Goal: Information Seeking & Learning: Learn about a topic

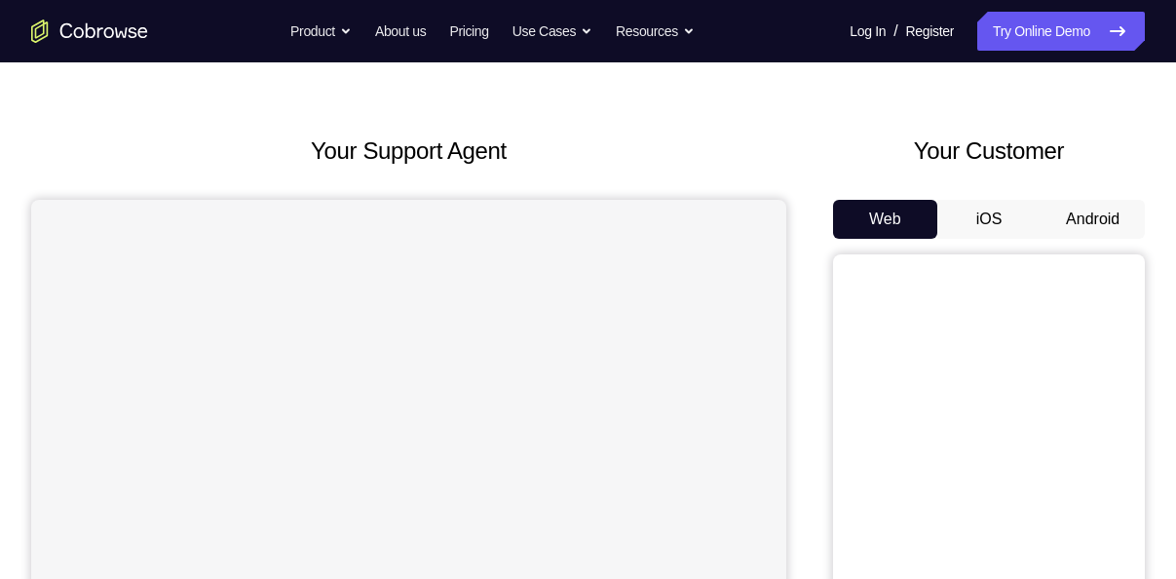
scroll to position [55, 0]
click at [995, 218] on button "iOS" at bounding box center [989, 218] width 104 height 39
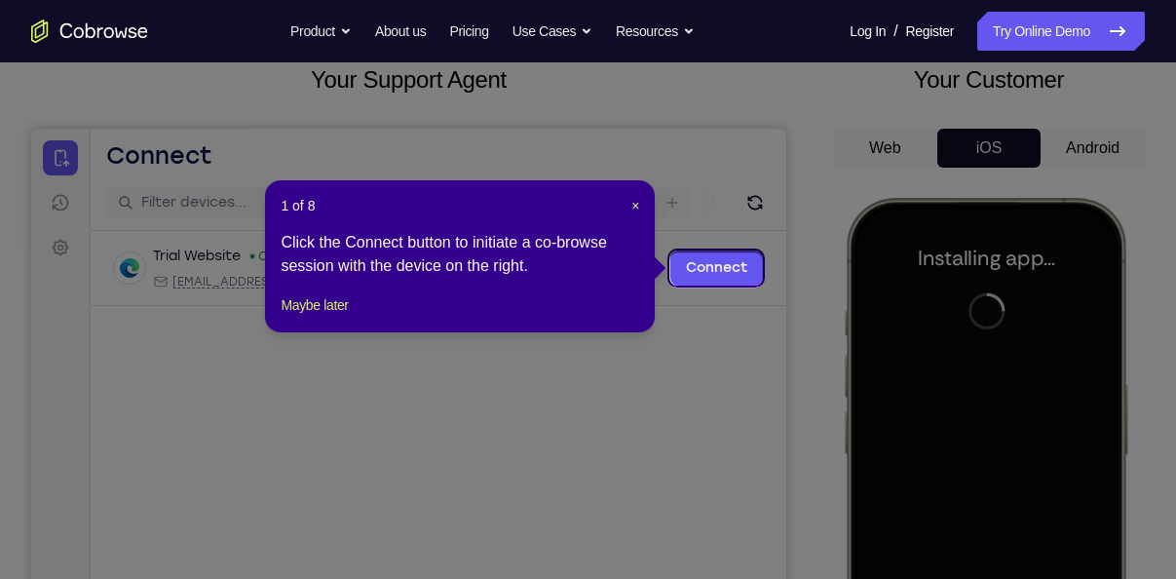
scroll to position [119, 0]
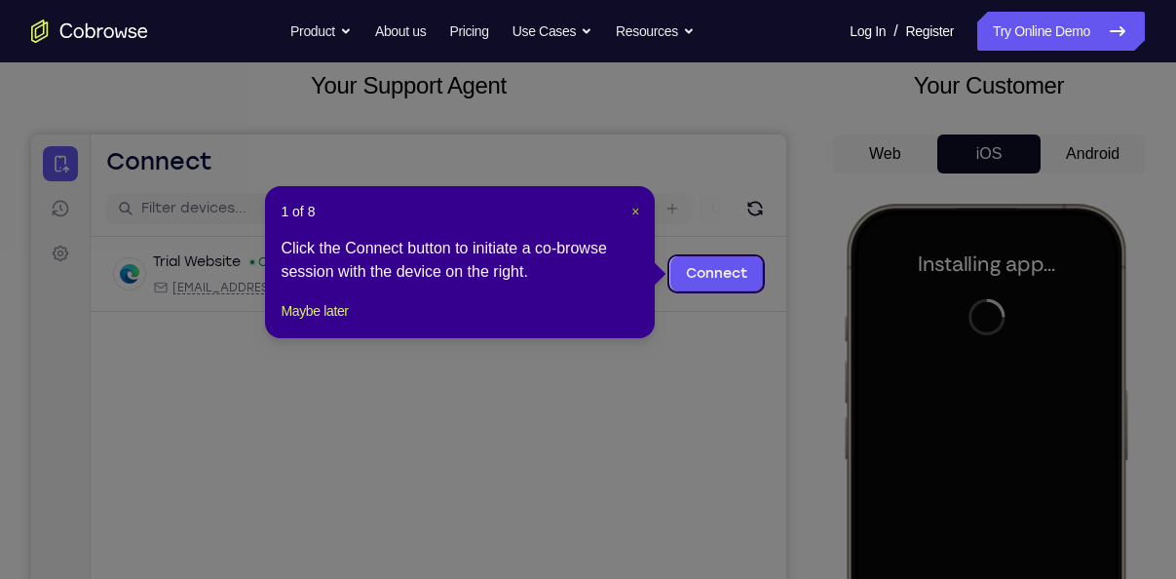
click at [631, 208] on span "×" at bounding box center [635, 212] width 8 height 16
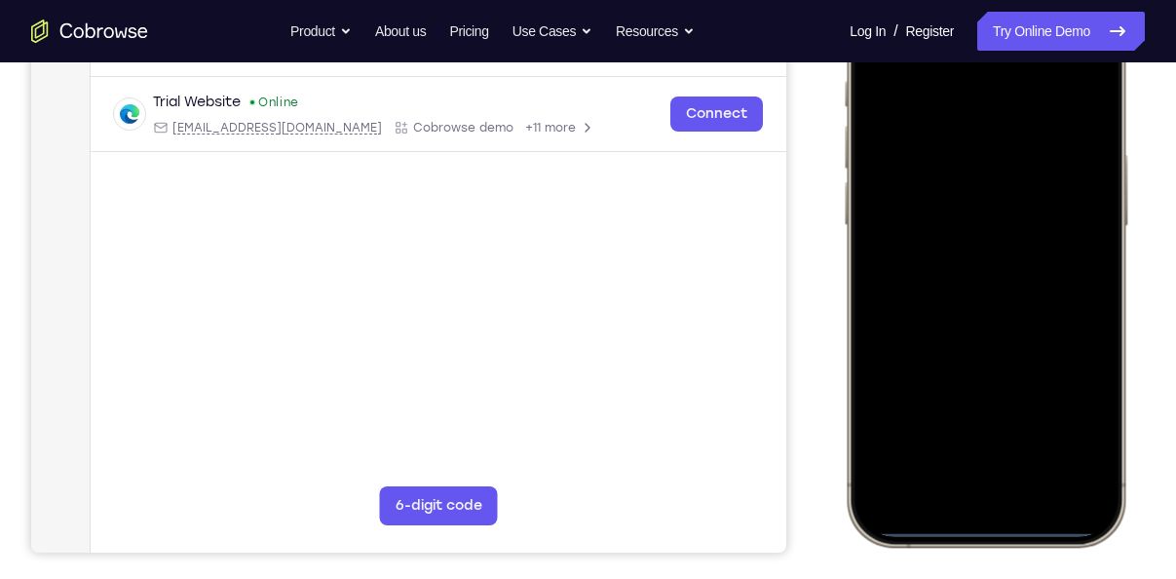
scroll to position [355, 0]
drag, startPoint x: 978, startPoint y: 534, endPoint x: 1027, endPoint y: 345, distance: 195.4
click at [1027, 345] on div at bounding box center [985, 257] width 256 height 556
drag, startPoint x: 990, startPoint y: 524, endPoint x: 1037, endPoint y: 142, distance: 384.7
click at [1037, 142] on div at bounding box center [985, 257] width 256 height 556
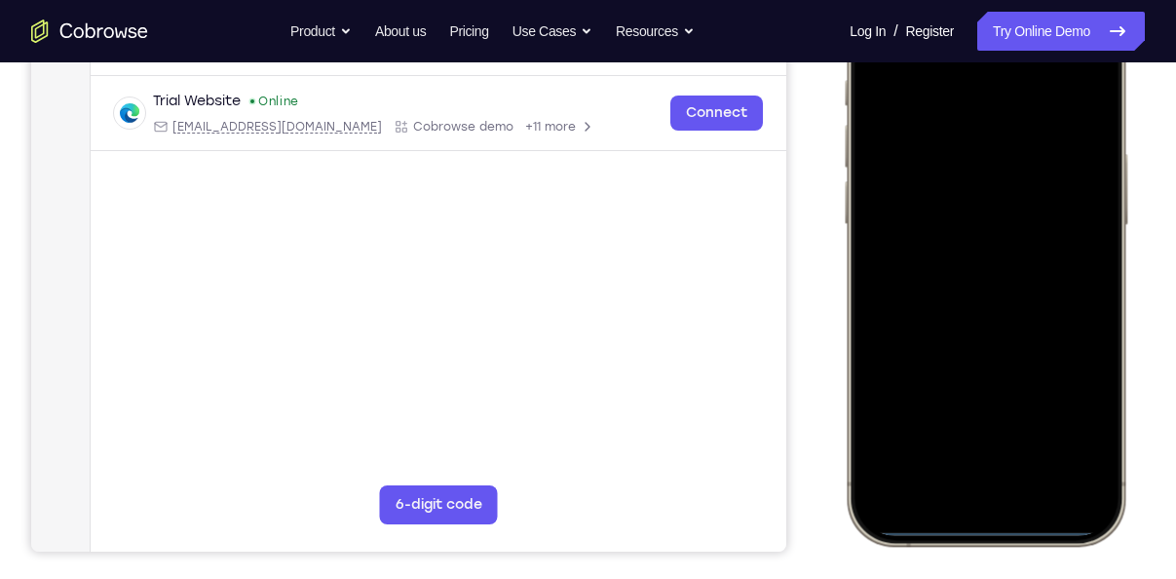
drag, startPoint x: 979, startPoint y: 534, endPoint x: 983, endPoint y: 279, distance: 255.2
click at [983, 279] on div at bounding box center [985, 257] width 256 height 556
click at [986, 532] on div at bounding box center [985, 257] width 256 height 556
drag, startPoint x: 986, startPoint y: 532, endPoint x: 992, endPoint y: 515, distance: 17.9
click at [992, 515] on div at bounding box center [985, 257] width 256 height 556
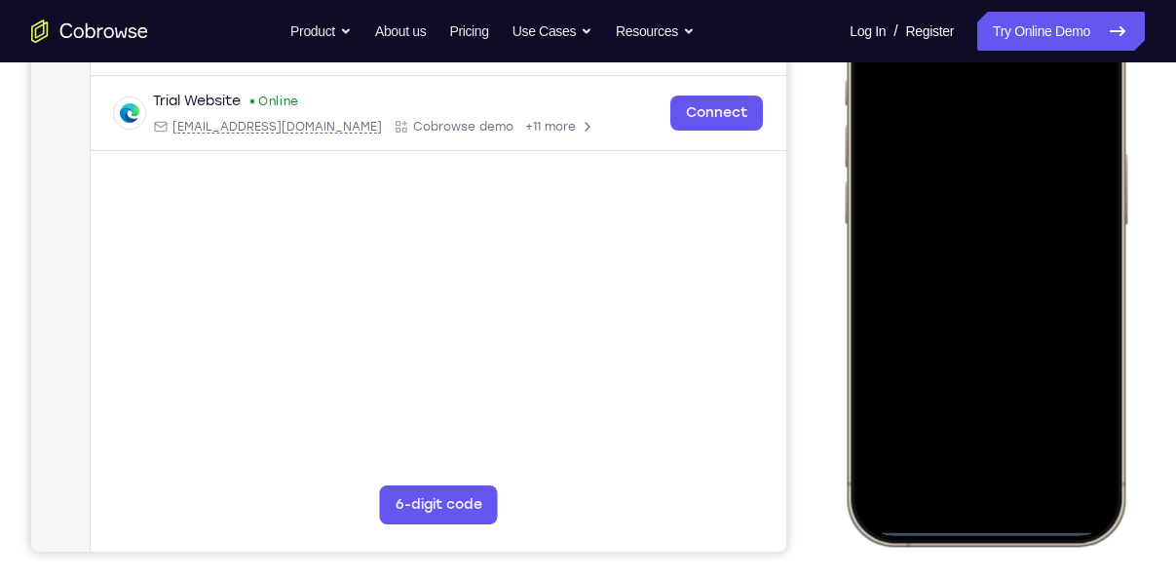
drag, startPoint x: 992, startPoint y: 529, endPoint x: 981, endPoint y: 321, distance: 207.8
click at [981, 321] on div at bounding box center [985, 257] width 256 height 556
click at [988, 526] on div at bounding box center [985, 257] width 256 height 556
drag, startPoint x: 988, startPoint y: 526, endPoint x: 999, endPoint y: 290, distance: 236.0
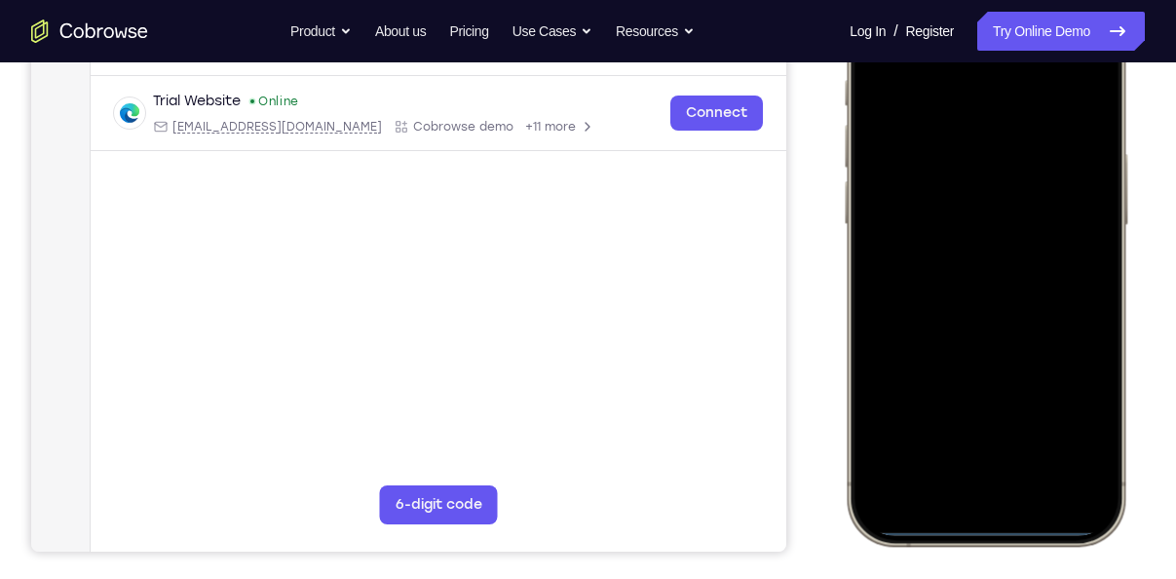
click at [999, 290] on div at bounding box center [985, 257] width 256 height 556
click at [981, 530] on div at bounding box center [985, 257] width 256 height 556
click at [976, 526] on div at bounding box center [985, 257] width 256 height 556
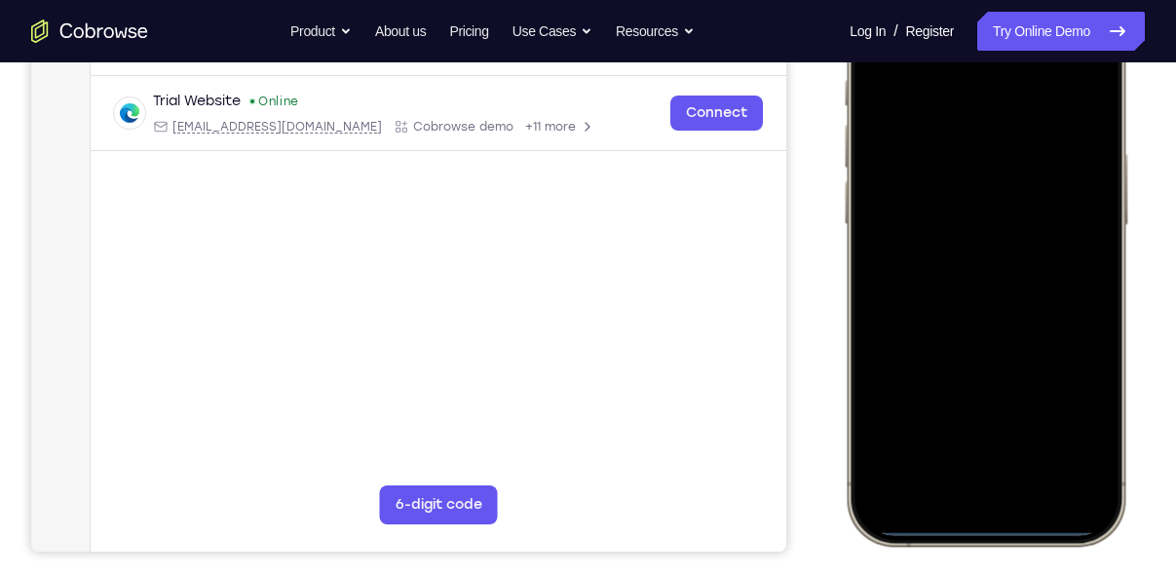
click at [976, 526] on div at bounding box center [985, 257] width 256 height 556
drag, startPoint x: 976, startPoint y: 526, endPoint x: 1070, endPoint y: -29, distance: 563.1
click at [1070, 0] on div at bounding box center [985, 257] width 286 height 579
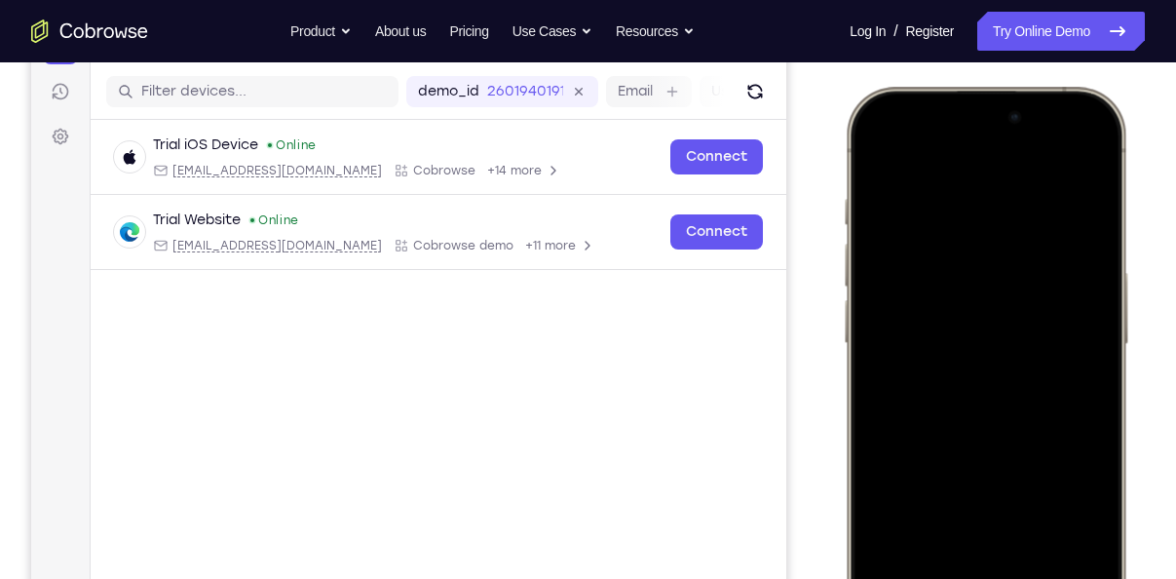
drag, startPoint x: 1028, startPoint y: 142, endPoint x: 831, endPoint y: 628, distance: 524.7
click at [842, 578] on html "Online web based iOS Simulators and Android Emulators. Run iPhone, iPad, Mobile…" at bounding box center [988, 379] width 292 height 584
drag, startPoint x: 979, startPoint y: 151, endPoint x: 950, endPoint y: 427, distance: 277.2
click at [950, 427] on div at bounding box center [985, 375] width 256 height 556
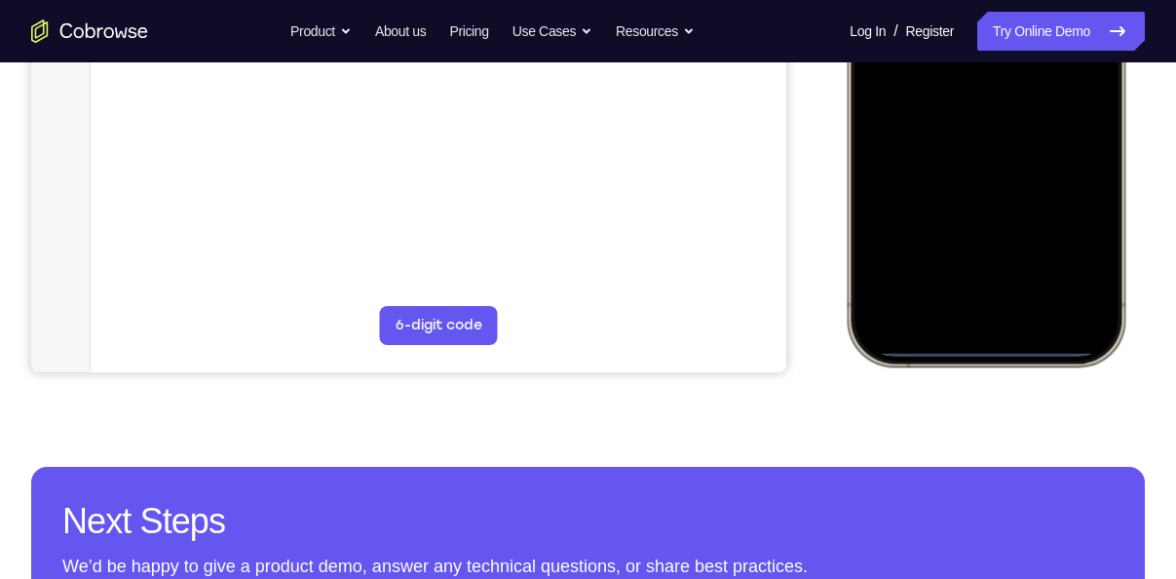
scroll to position [546, 0]
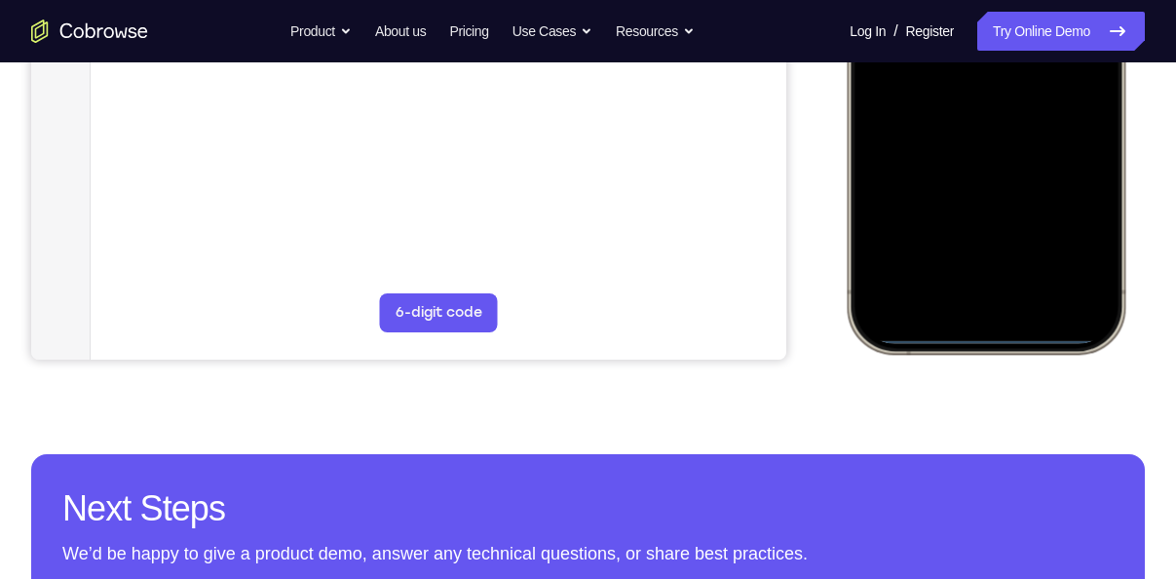
drag, startPoint x: 998, startPoint y: 342, endPoint x: 1056, endPoint y: 12, distance: 335.1
click at [1056, 12] on div at bounding box center [985, 65] width 256 height 556
drag, startPoint x: 1010, startPoint y: 336, endPoint x: 1006, endPoint y: -72, distance: 408.1
click at [1006, 0] on div at bounding box center [985, 65] width 256 height 556
drag, startPoint x: 981, startPoint y: 330, endPoint x: 905, endPoint y: 193, distance: 156.9
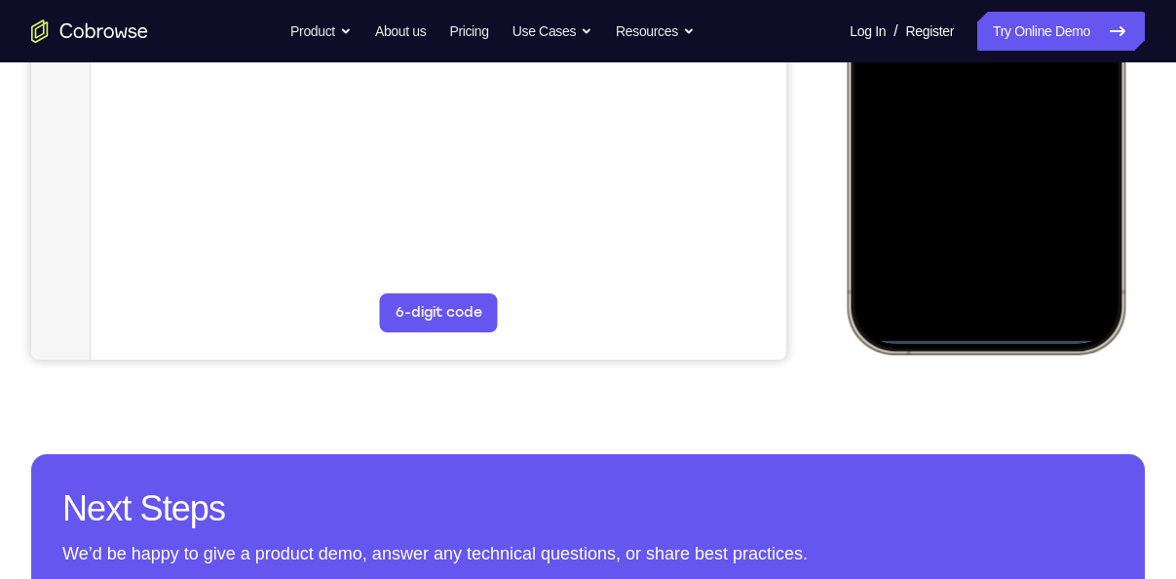
click at [905, 193] on div at bounding box center [985, 65] width 256 height 556
click at [957, 331] on div at bounding box center [985, 65] width 256 height 556
drag, startPoint x: 957, startPoint y: 331, endPoint x: 980, endPoint y: 300, distance: 38.4
click at [980, 300] on div at bounding box center [985, 65] width 256 height 556
drag, startPoint x: 985, startPoint y: 338, endPoint x: 1049, endPoint y: 93, distance: 253.7
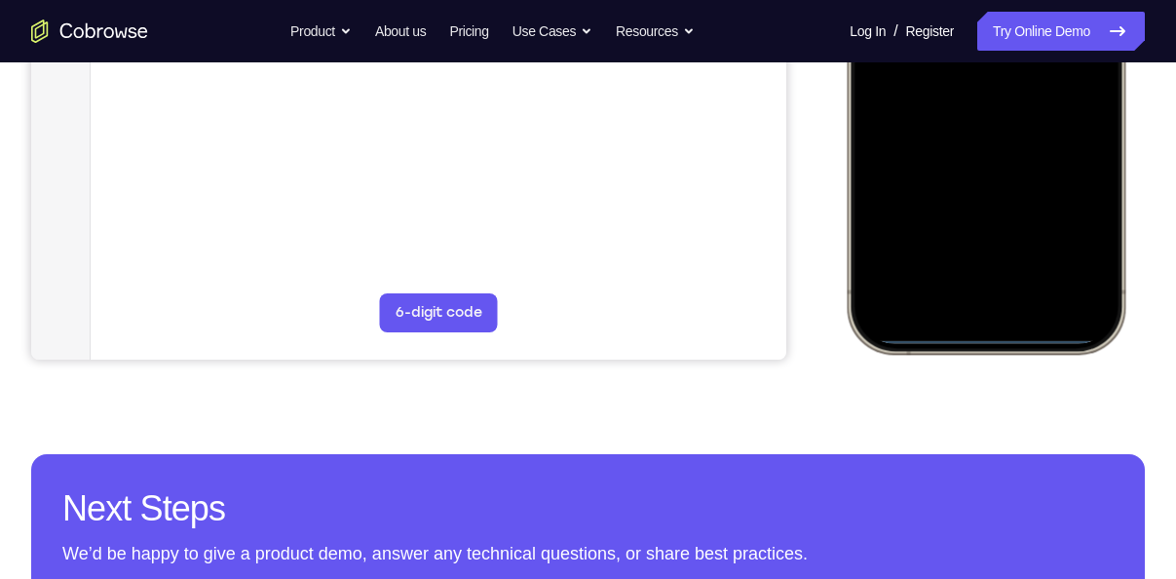
click at [1049, 93] on div at bounding box center [985, 65] width 256 height 556
drag, startPoint x: 992, startPoint y: 327, endPoint x: 1024, endPoint y: 87, distance: 242.6
click at [1024, 87] on div at bounding box center [985, 65] width 256 height 556
click at [1003, 337] on div at bounding box center [985, 65] width 256 height 556
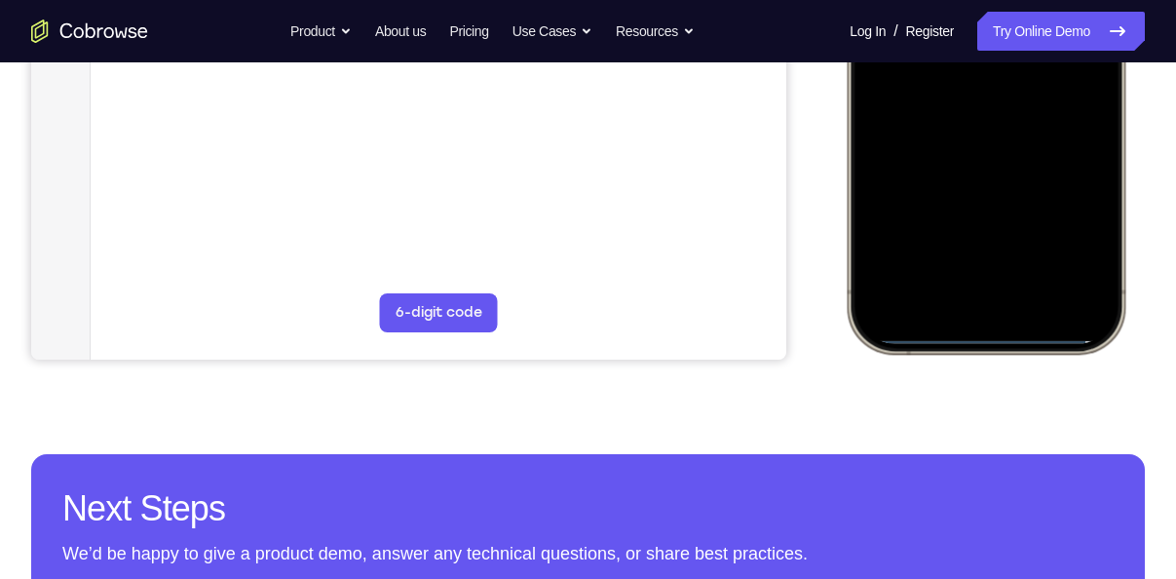
drag, startPoint x: 1003, startPoint y: 337, endPoint x: 990, endPoint y: 332, distance: 13.6
click at [990, 332] on div at bounding box center [985, 65] width 256 height 556
drag, startPoint x: 990, startPoint y: 332, endPoint x: 1035, endPoint y: -66, distance: 400.8
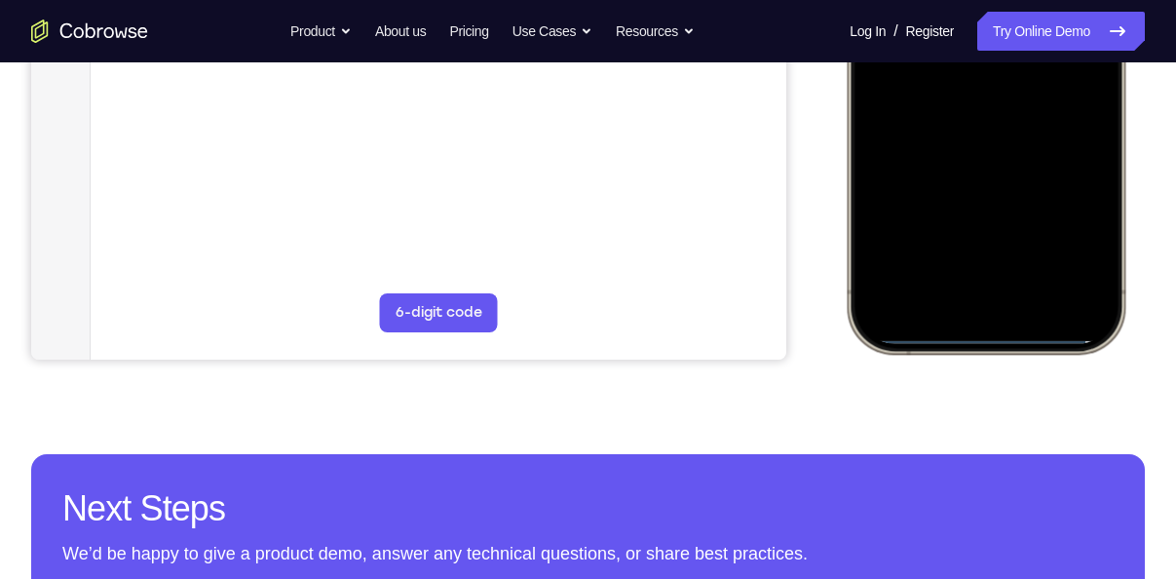
click at [1035, 0] on div at bounding box center [985, 65] width 256 height 556
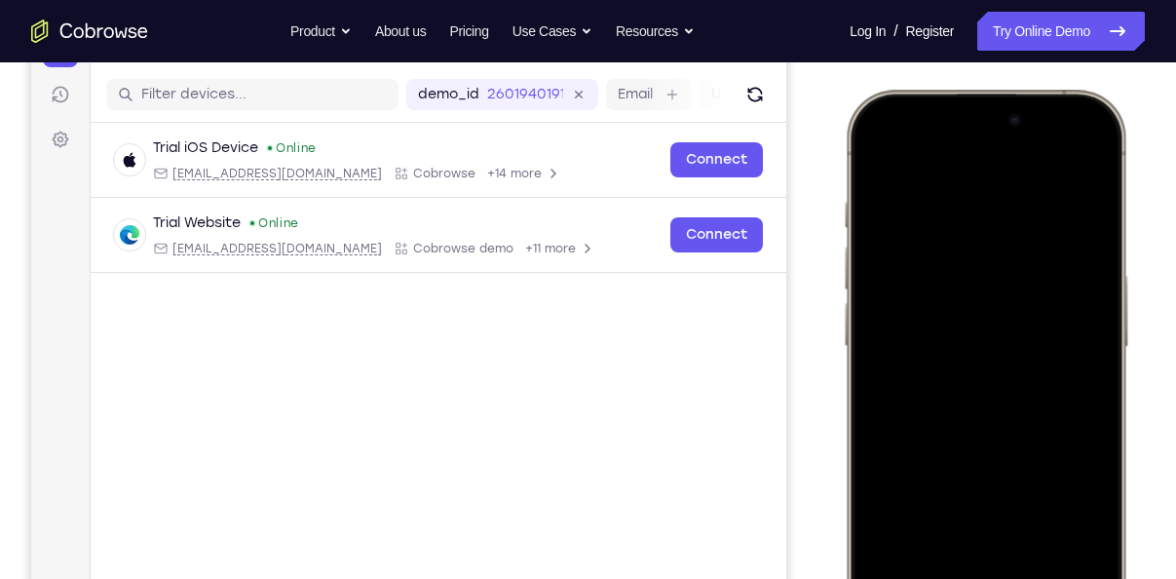
scroll to position [224, 0]
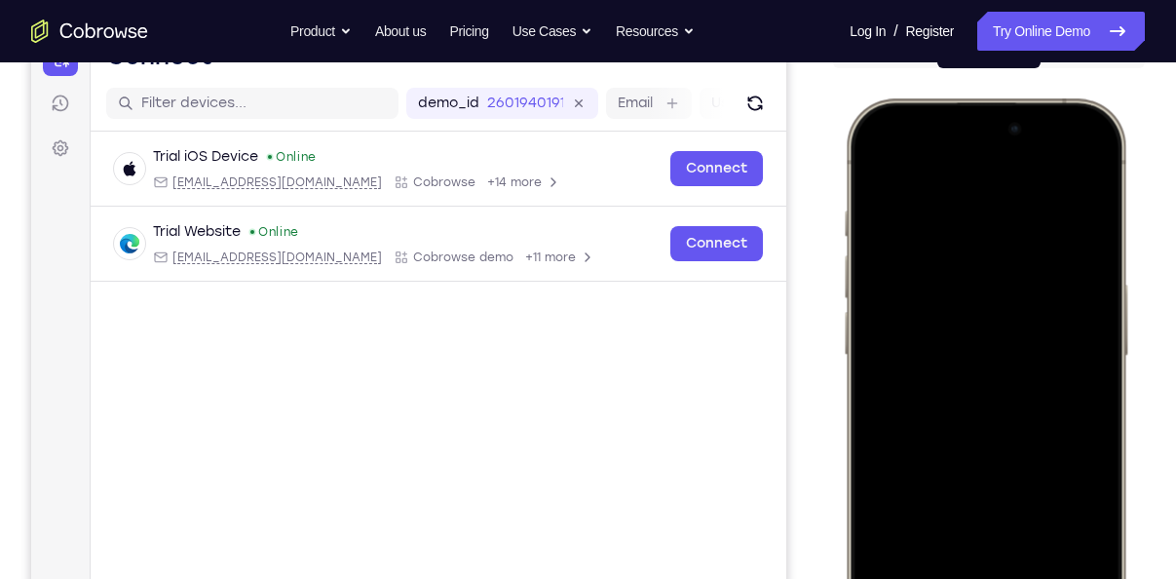
click at [1103, 155] on div at bounding box center [985, 387] width 256 height 556
click at [1097, 168] on div at bounding box center [985, 387] width 256 height 556
drag, startPoint x: 992, startPoint y: 155, endPoint x: 980, endPoint y: 527, distance: 372.3
click at [980, 527] on div at bounding box center [985, 387] width 256 height 556
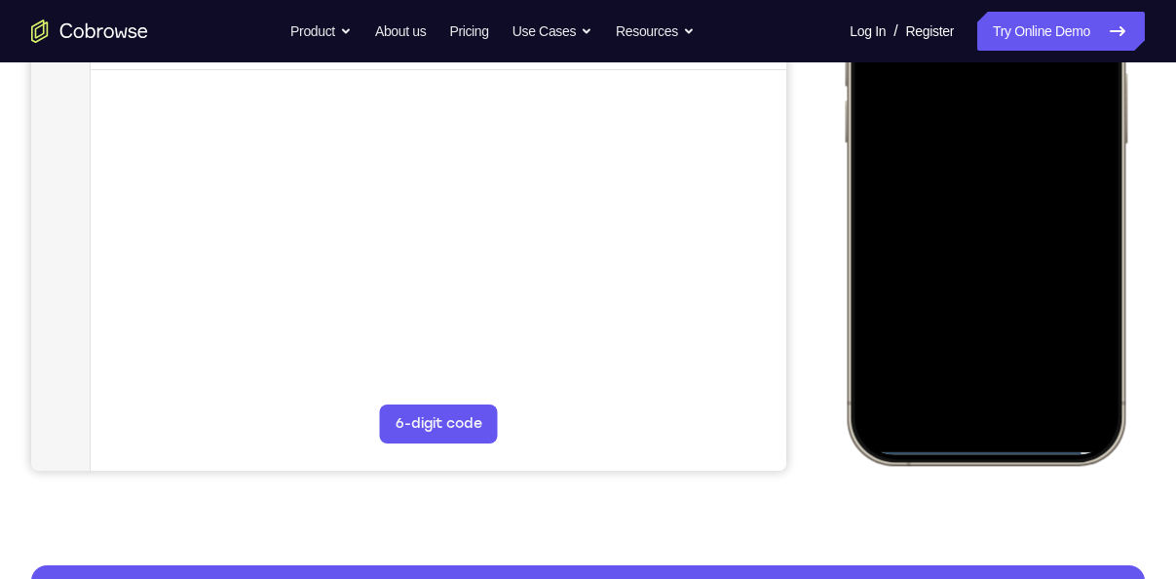
scroll to position [436, 0]
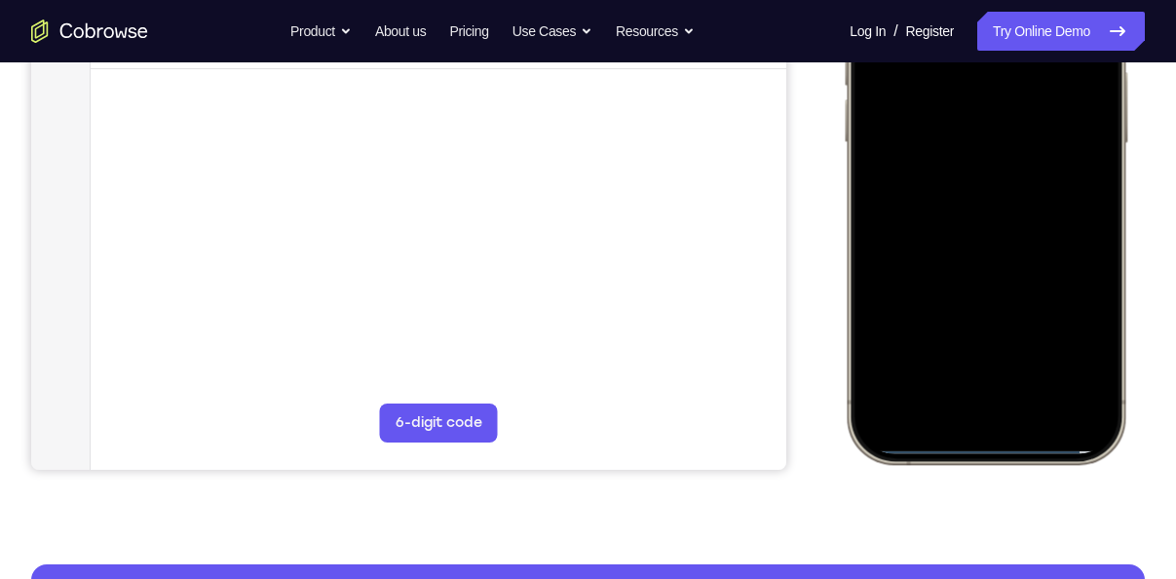
click at [994, 443] on div at bounding box center [985, 175] width 256 height 556
drag, startPoint x: 994, startPoint y: 443, endPoint x: 1055, endPoint y: 45, distance: 402.9
click at [1055, 45] on div at bounding box center [985, 175] width 256 height 556
drag, startPoint x: 985, startPoint y: 242, endPoint x: 989, endPoint y: 571, distance: 329.2
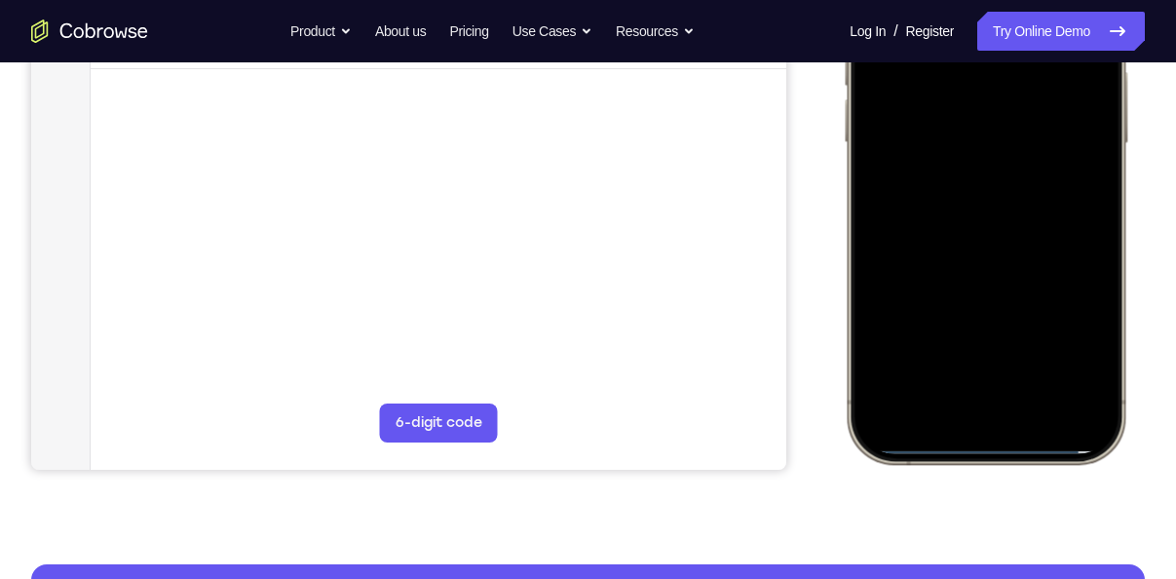
click at [989, 470] on html "Online web based iOS Simulators and Android Emulators. Run iPhone, iPad, Mobile…" at bounding box center [988, 178] width 292 height 584
drag, startPoint x: 998, startPoint y: 448, endPoint x: 994, endPoint y: 103, distance: 344.8
click at [986, 218] on div at bounding box center [985, 175] width 256 height 556
drag, startPoint x: 973, startPoint y: 439, endPoint x: 1018, endPoint y: 107, distance: 335.1
click at [1018, 107] on div at bounding box center [985, 175] width 256 height 556
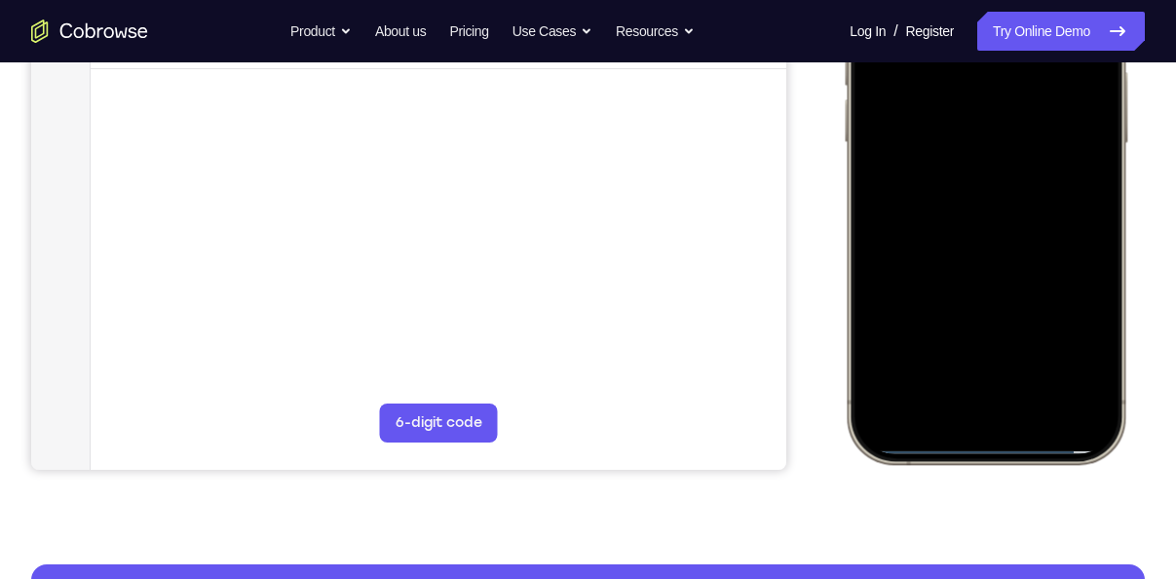
click at [1004, 445] on div at bounding box center [985, 175] width 256 height 556
drag, startPoint x: 1004, startPoint y: 445, endPoint x: 1030, endPoint y: 100, distance: 345.8
click at [1030, 100] on div at bounding box center [985, 175] width 256 height 556
drag, startPoint x: 993, startPoint y: 450, endPoint x: 1071, endPoint y: -20, distance: 476.8
click at [1071, 0] on div at bounding box center [985, 175] width 256 height 556
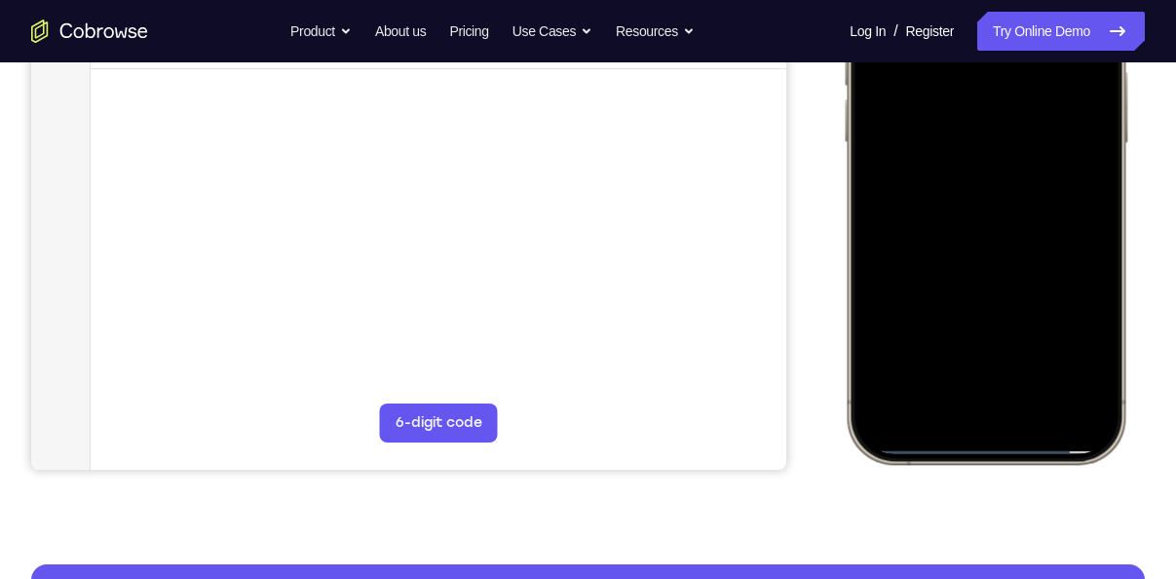
drag, startPoint x: 983, startPoint y: 448, endPoint x: 1193, endPoint y: 466, distance: 211.1
click at [1135, 466] on html "Online web based iOS Simulators and Android Emulators. Run iPhone, iPad, Mobile…" at bounding box center [988, 178] width 292 height 584
drag, startPoint x: 1014, startPoint y: 442, endPoint x: 1133, endPoint y: 436, distance: 119.0
click at [1133, 436] on div at bounding box center [988, 178] width 292 height 584
click at [1064, 451] on div at bounding box center [985, 175] width 256 height 556
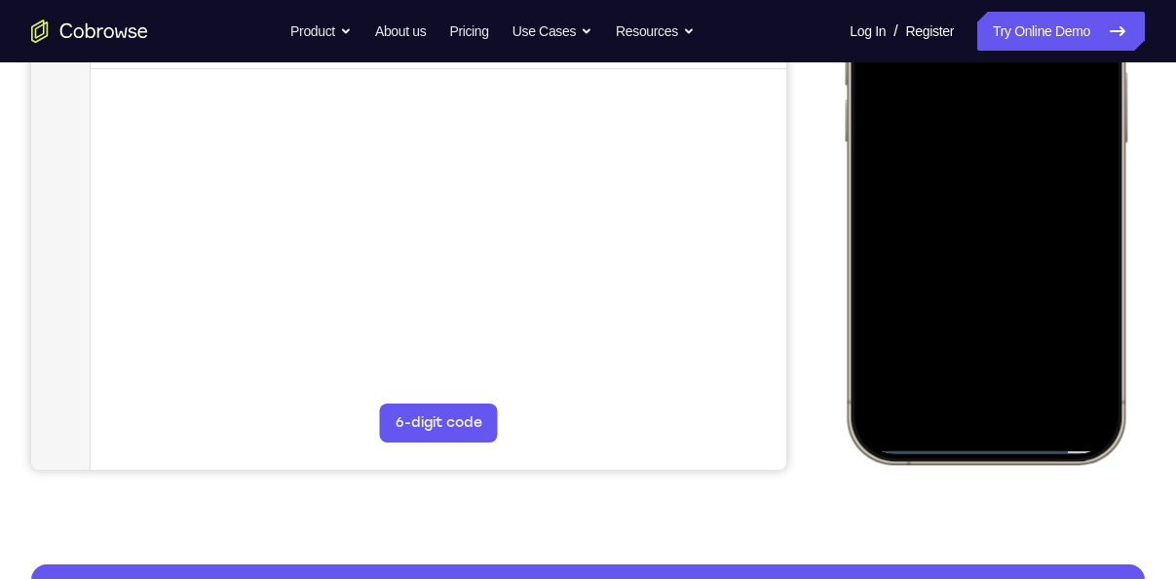
click at [1064, 451] on div at bounding box center [985, 175] width 256 height 556
drag, startPoint x: 1064, startPoint y: 451, endPoint x: 1033, endPoint y: 460, distance: 32.4
click at [1033, 460] on div at bounding box center [985, 175] width 286 height 579
drag, startPoint x: 1033, startPoint y: 460, endPoint x: 1011, endPoint y: 454, distance: 23.1
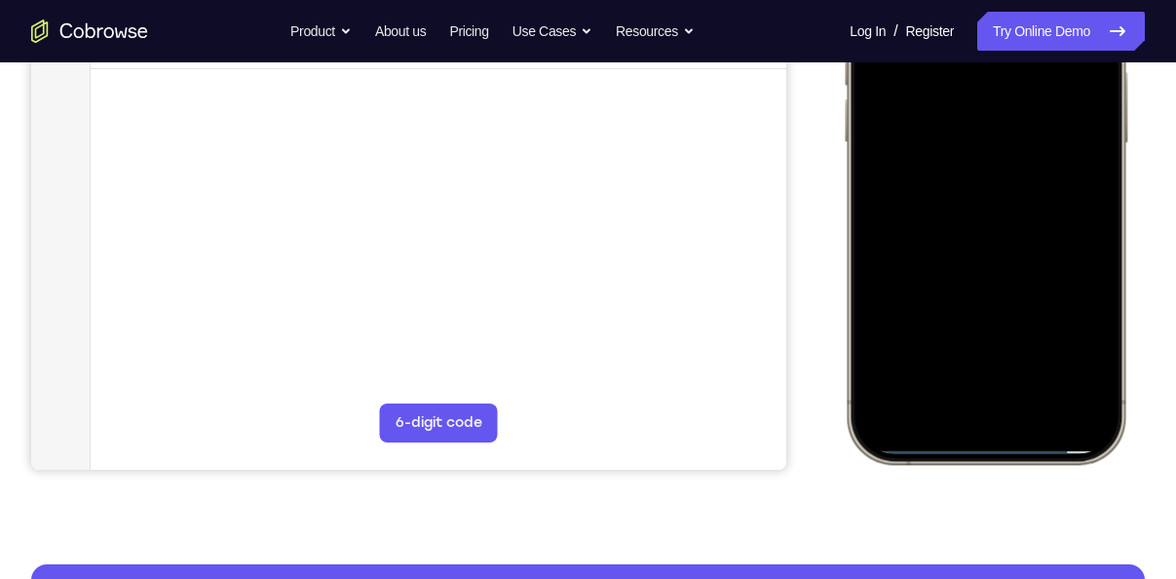
click at [1011, 454] on div at bounding box center [985, 175] width 286 height 579
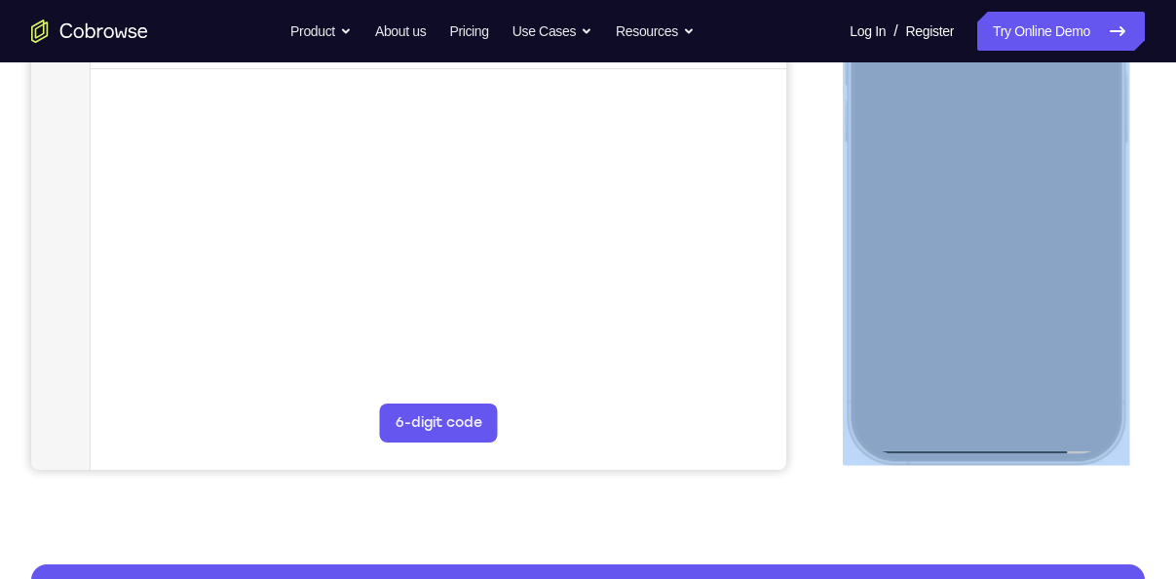
drag, startPoint x: 1011, startPoint y: 454, endPoint x: 952, endPoint y: 448, distance: 59.7
click at [952, 448] on div at bounding box center [985, 175] width 286 height 579
click at [952, 448] on div at bounding box center [985, 175] width 256 height 556
click at [951, 448] on div at bounding box center [985, 175] width 256 height 556
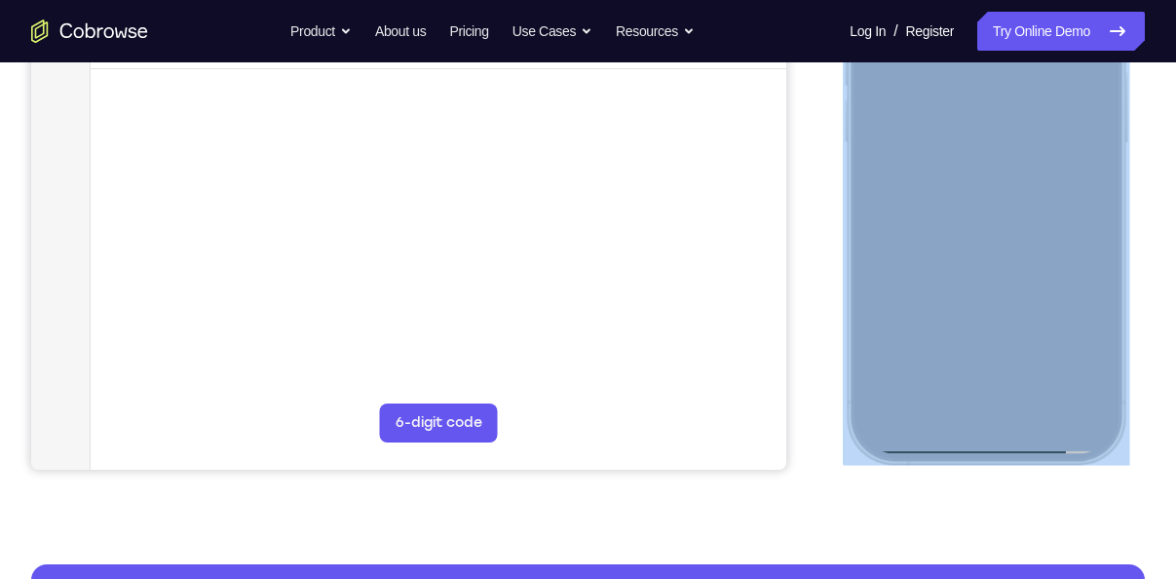
click at [952, 448] on div at bounding box center [985, 175] width 256 height 556
drag, startPoint x: 952, startPoint y: 448, endPoint x: 970, endPoint y: 117, distance: 331.6
click at [970, 117] on div at bounding box center [985, 175] width 256 height 556
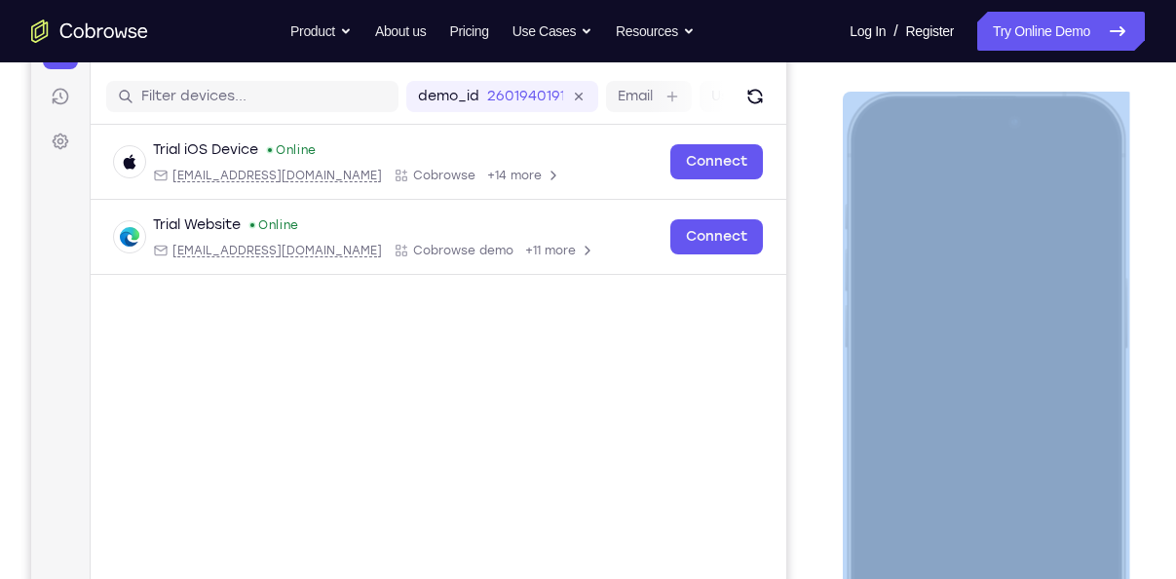
scroll to position [230, 0]
click at [1048, 164] on div at bounding box center [985, 381] width 256 height 556
click at [1046, 115] on div at bounding box center [985, 381] width 256 height 556
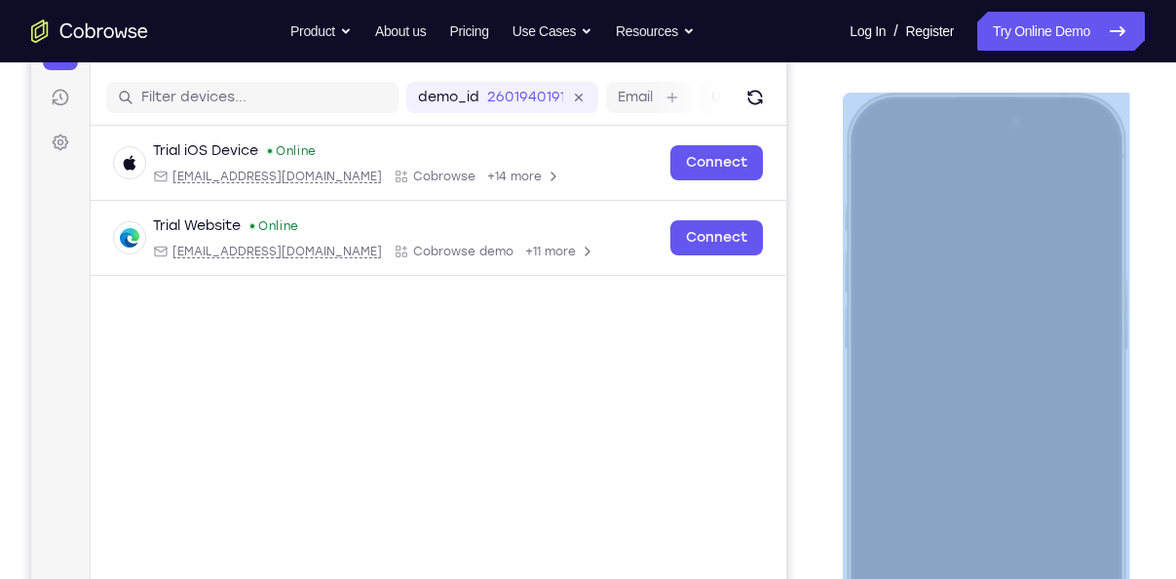
click at [1046, 115] on div at bounding box center [985, 381] width 256 height 556
drag
click at [1046, 411] on div at bounding box center [985, 381] width 256 height 556
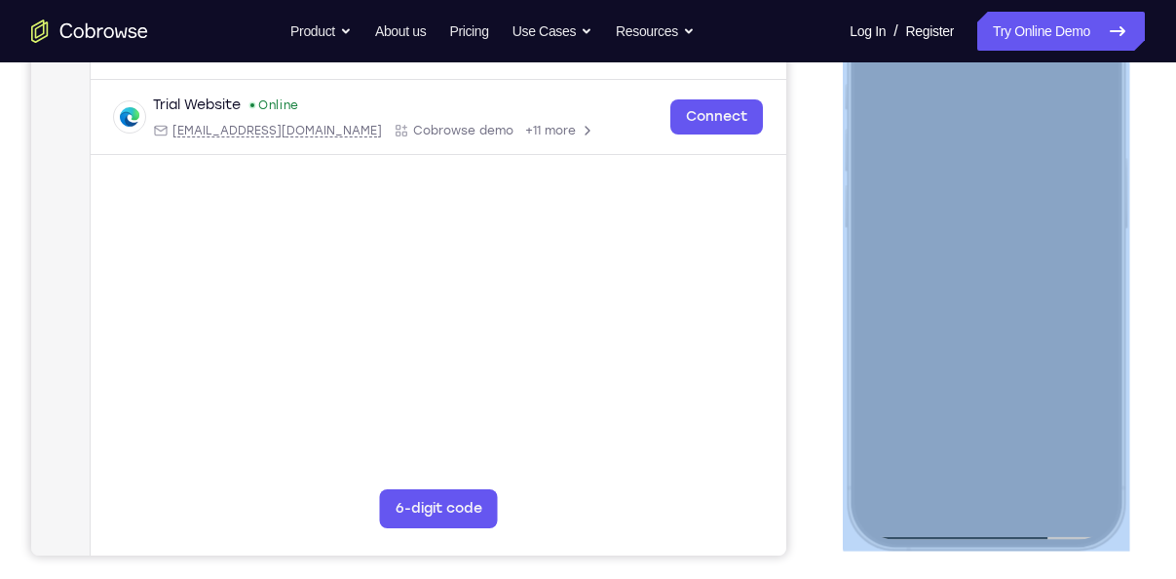
scroll to position [359, 0]
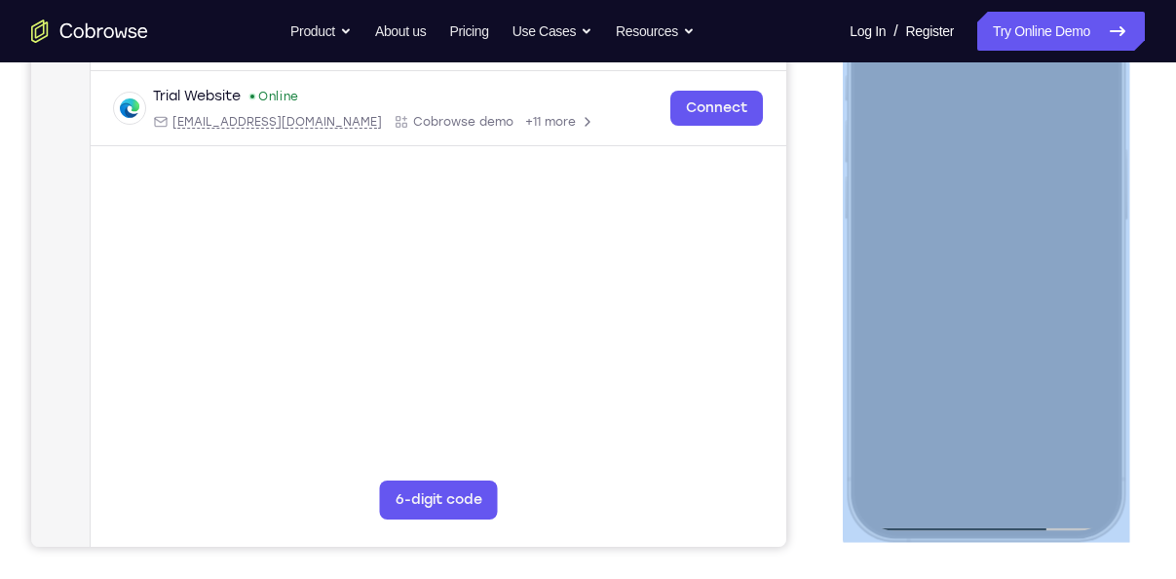
click at [953, 480] on div at bounding box center [985, 252] width 256 height 556
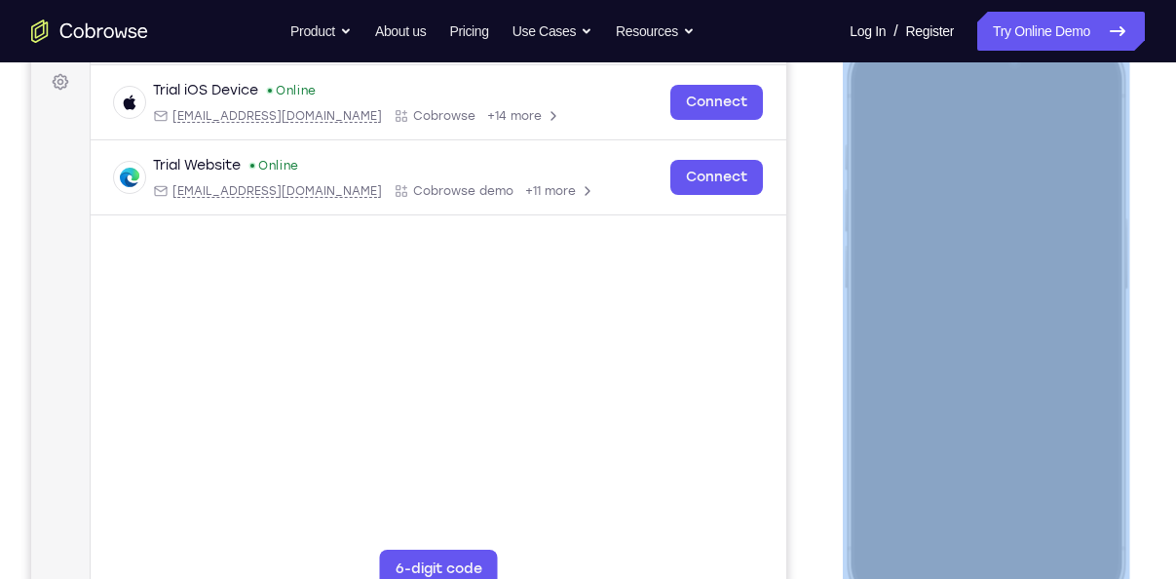
scroll to position [289, 0]
click at [984, 562] on div at bounding box center [985, 322] width 256 height 556
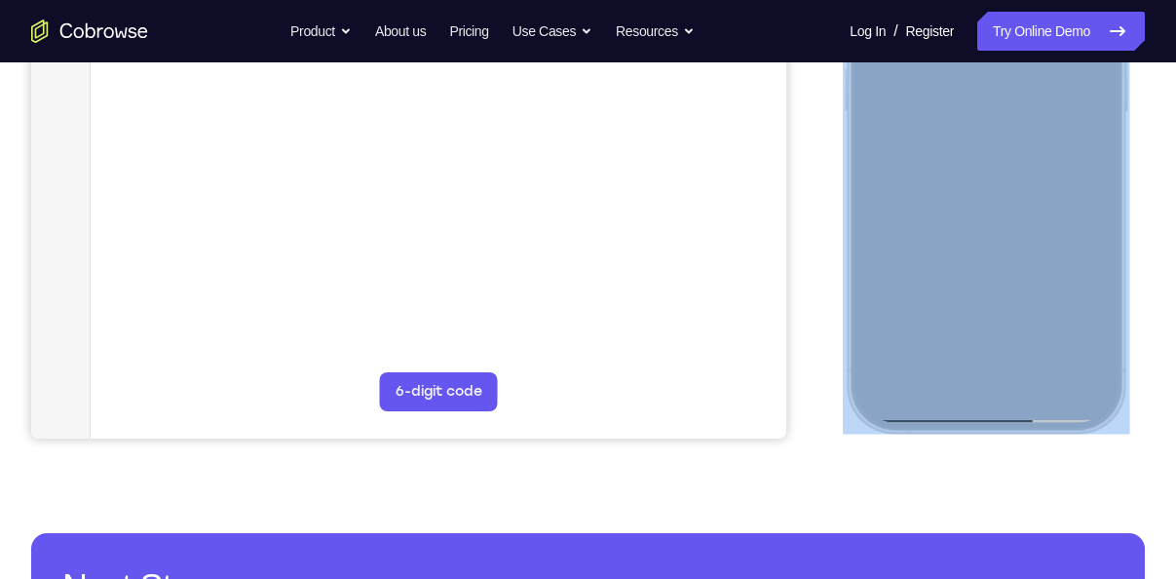
scroll to position [441, 0]
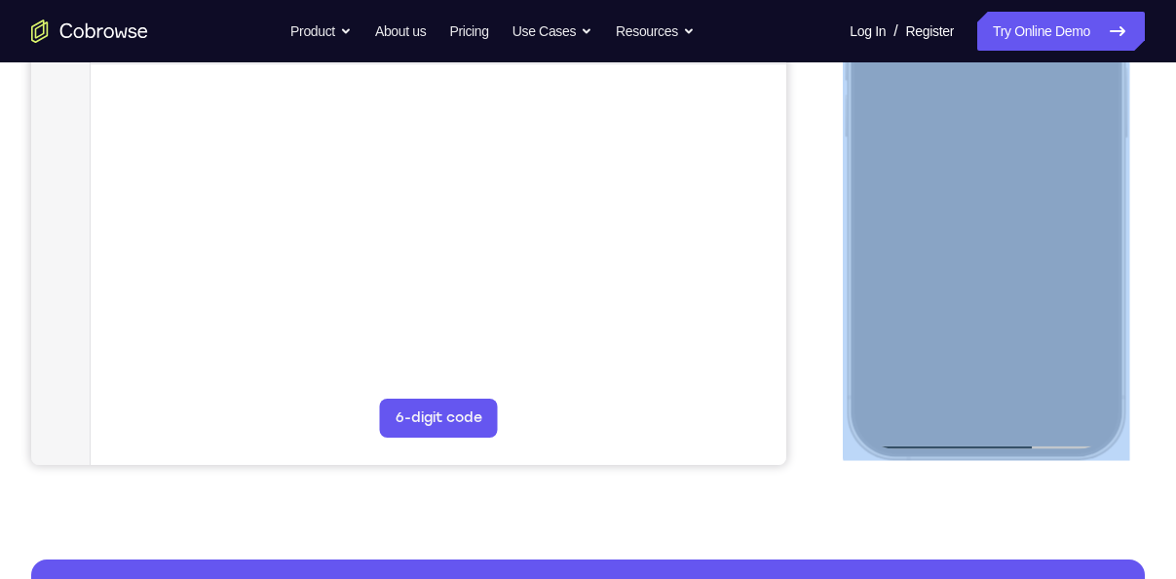
click at [996, 307] on div at bounding box center [985, 170] width 256 height 556
